Goal: Task Accomplishment & Management: Use online tool/utility

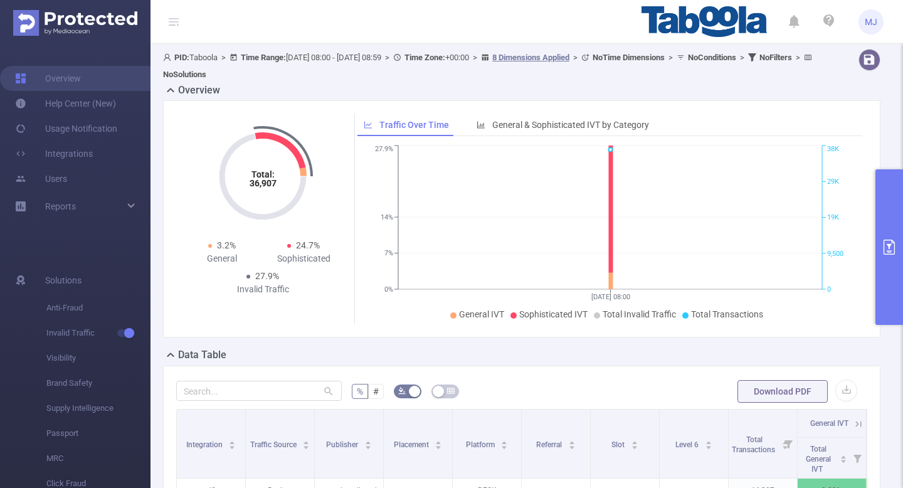
click at [892, 248] on icon "primary" at bounding box center [889, 247] width 15 height 15
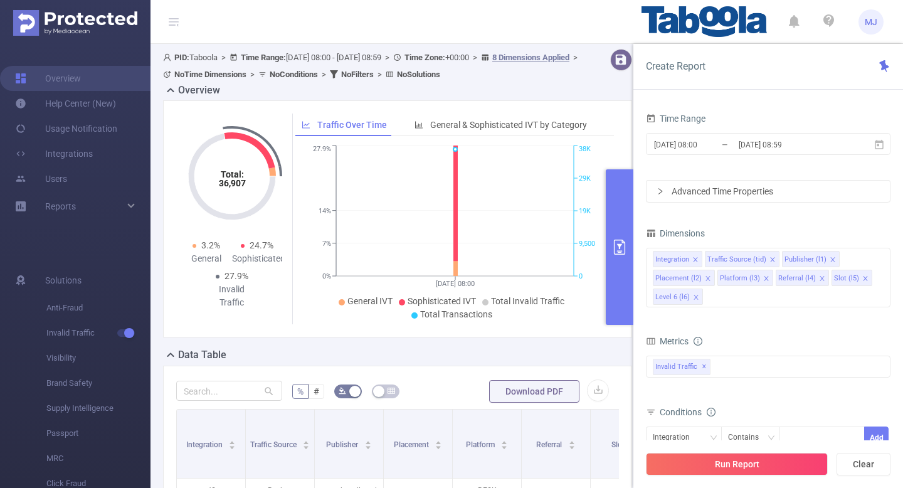
click at [872, 12] on span "MJ" at bounding box center [871, 21] width 13 height 25
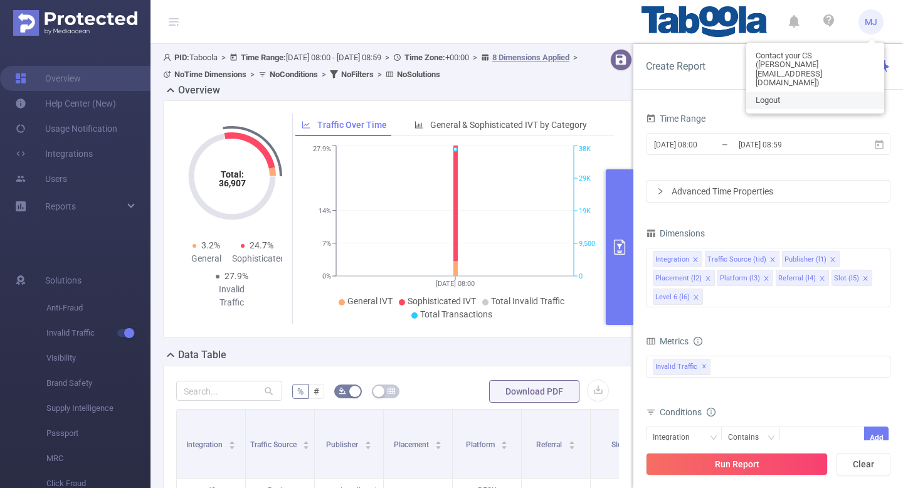
click at [777, 96] on span "Logout" at bounding box center [768, 100] width 24 height 9
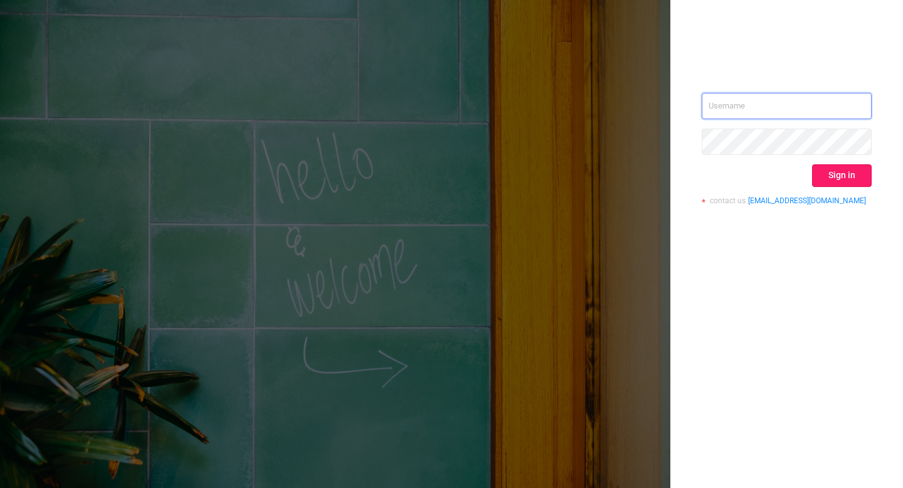
type input "[EMAIL_ADDRESS][DOMAIN_NAME]"
click at [842, 176] on button "Sign in" at bounding box center [842, 175] width 60 height 23
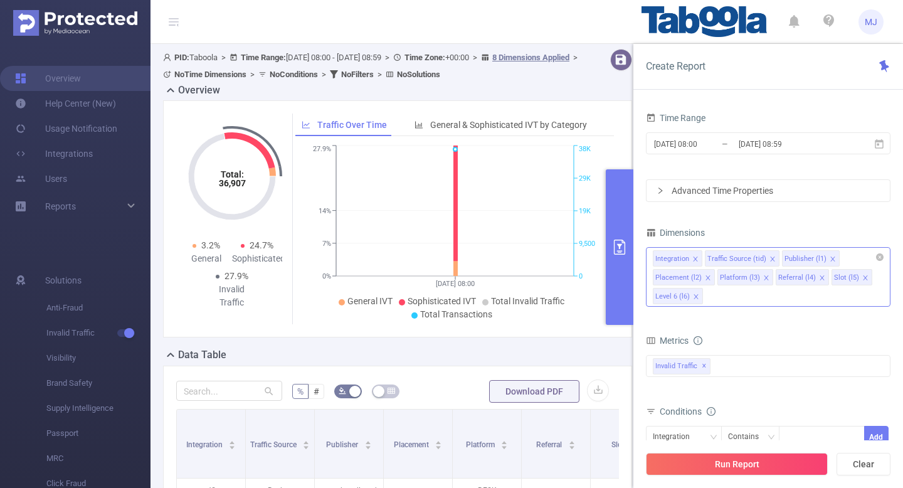
click at [698, 263] on icon "icon: close" at bounding box center [696, 260] width 6 height 8
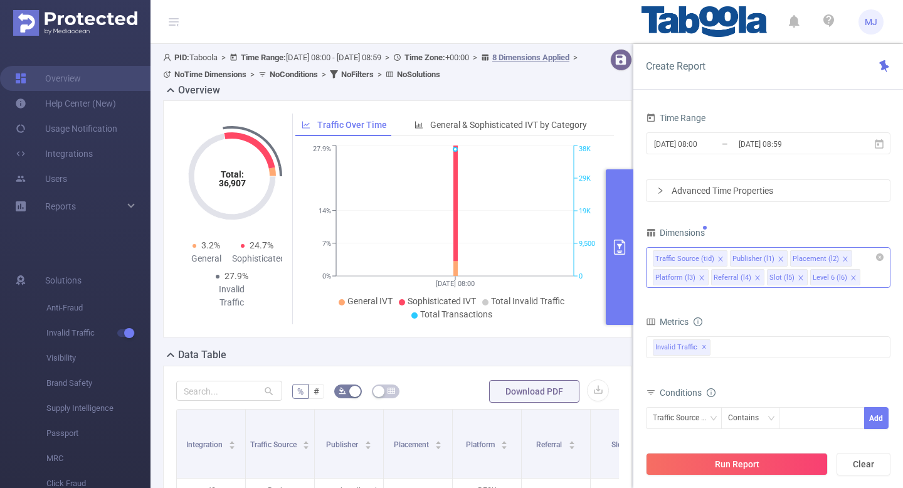
click at [718, 257] on icon "icon: close" at bounding box center [721, 259] width 6 height 6
click at [698, 275] on icon "icon: close" at bounding box center [699, 278] width 6 height 6
click at [765, 257] on icon "icon: close" at bounding box center [768, 259] width 6 height 6
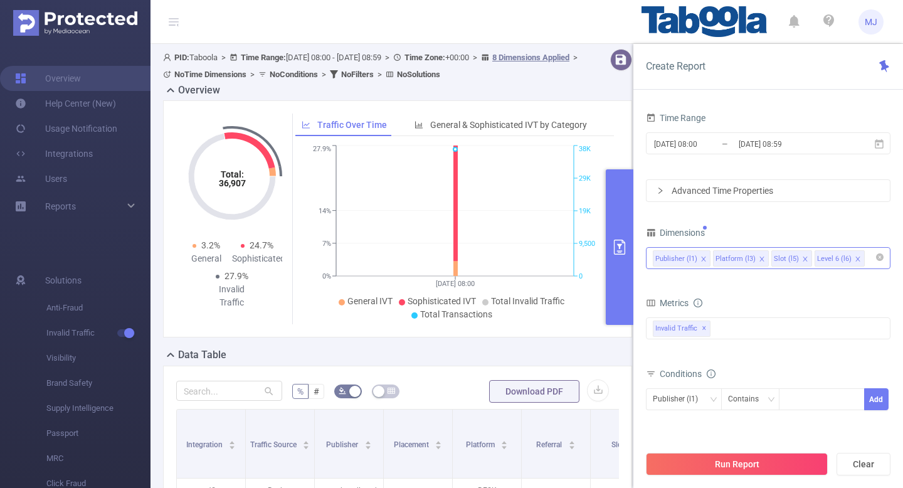
click at [765, 257] on div "Publisher (l1) Platform (l3) Slot (l5) Level 6 (l6)" at bounding box center [768, 258] width 231 height 21
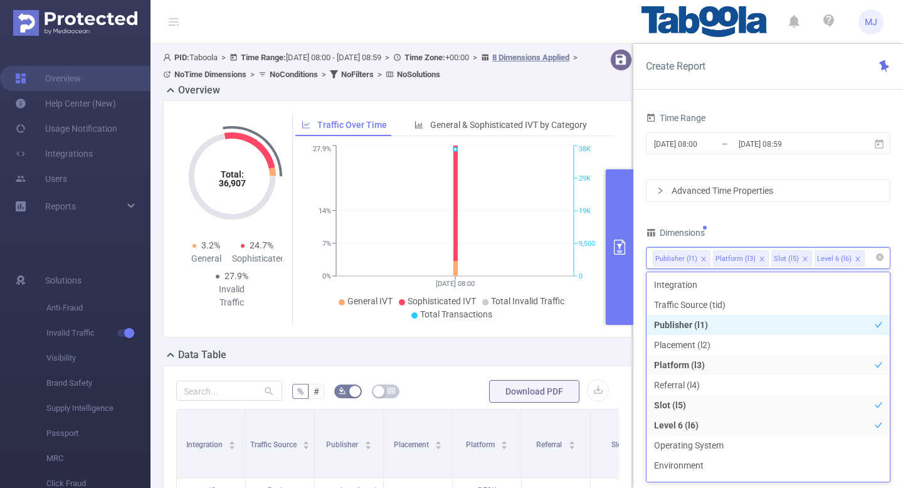
click at [755, 258] on li "Platform (l3)" at bounding box center [741, 258] width 56 height 16
click at [760, 258] on icon "icon: close" at bounding box center [762, 259] width 4 height 4
click at [745, 258] on icon "icon: close" at bounding box center [747, 259] width 4 height 4
click at [780, 226] on div "Dimensions" at bounding box center [768, 234] width 245 height 21
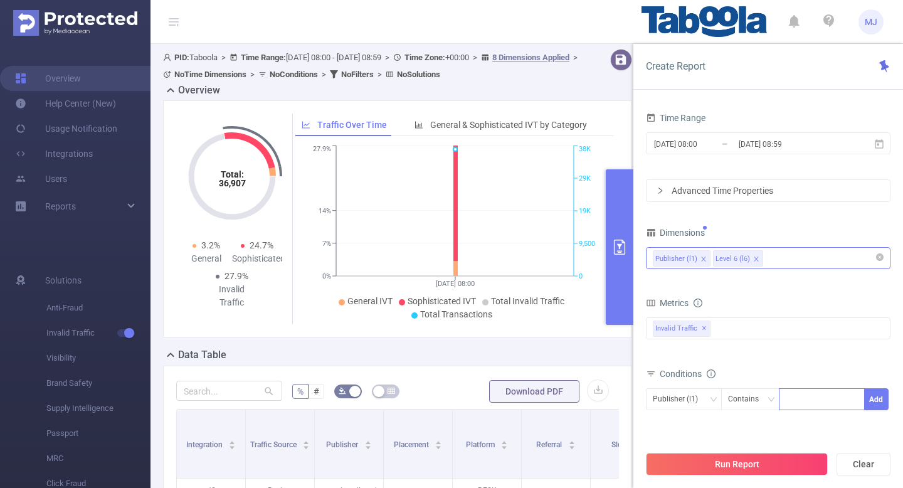
click at [802, 405] on div at bounding box center [822, 399] width 72 height 21
paste input "lfimedia-goodtoknowthisjptb"
type input "lfimedia-goodtoknowthisjptb"
click at [876, 404] on button "Add" at bounding box center [877, 399] width 24 height 22
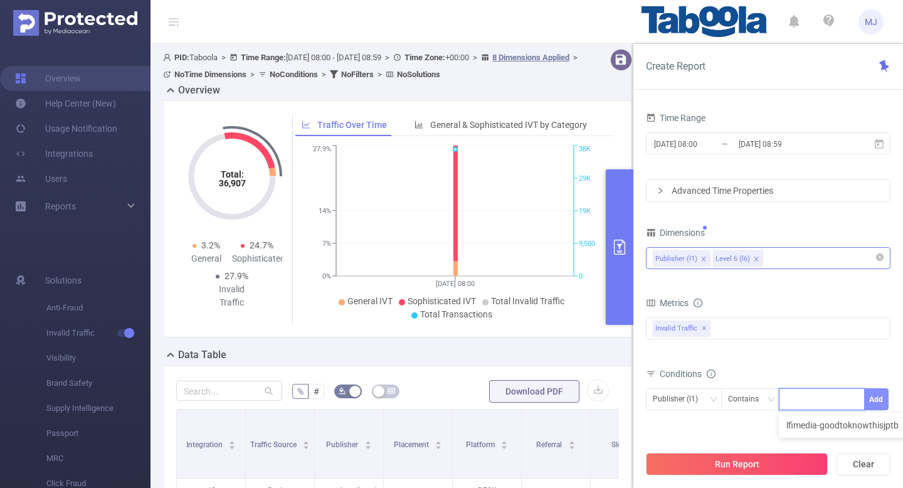
scroll to position [0, 0]
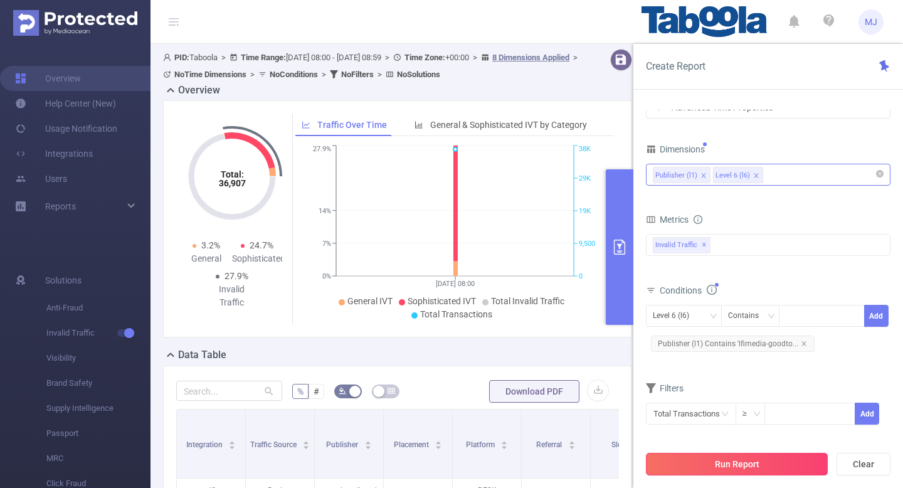
click at [708, 463] on button "Run Report" at bounding box center [737, 464] width 182 height 23
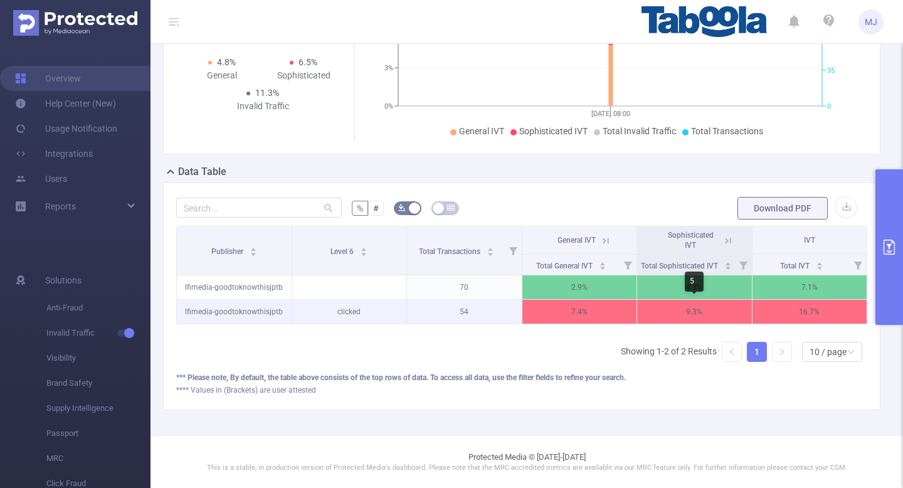
scroll to position [0, 3]
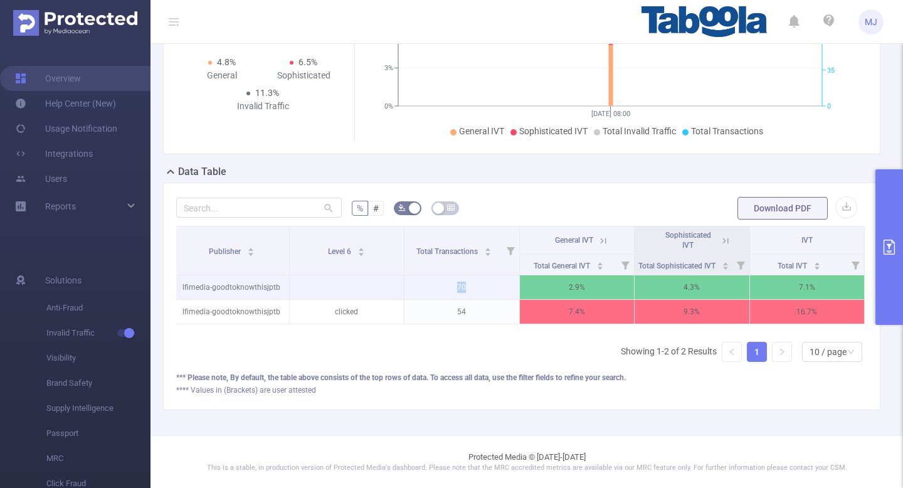
drag, startPoint x: 476, startPoint y: 286, endPoint x: 437, endPoint y: 282, distance: 39.1
click at [437, 282] on p "70" at bounding box center [462, 287] width 115 height 24
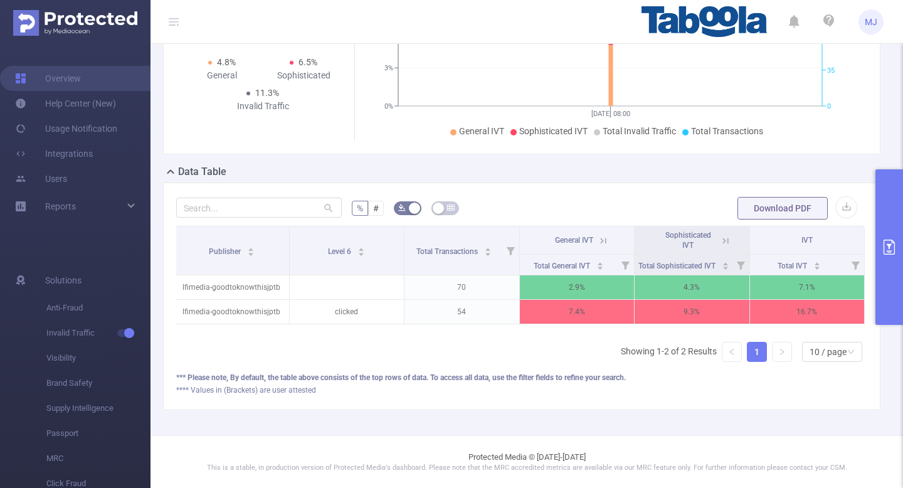
click at [526, 196] on form "% # Download PDF" at bounding box center [521, 208] width 691 height 25
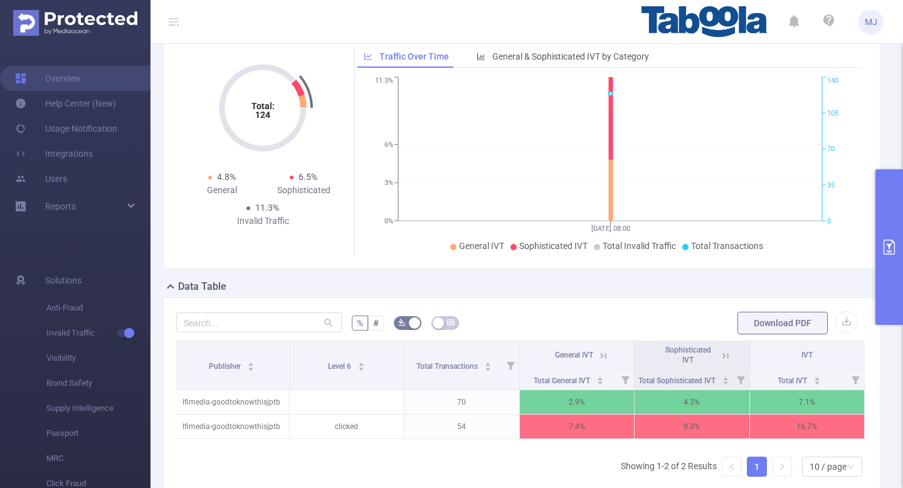
scroll to position [28, 0]
